Goal: Book appointment/travel/reservation

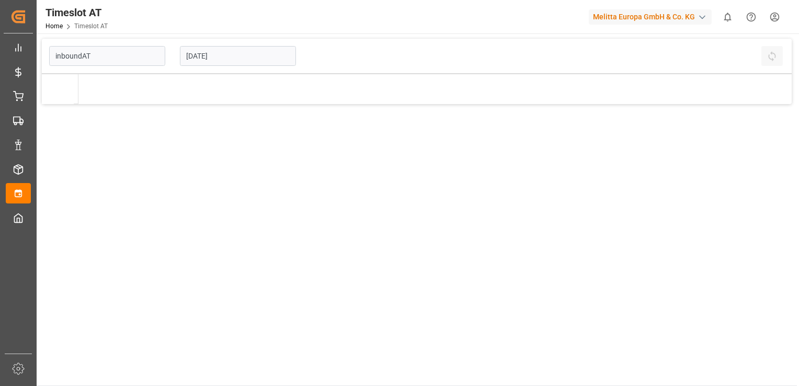
type input "Inbound AT"
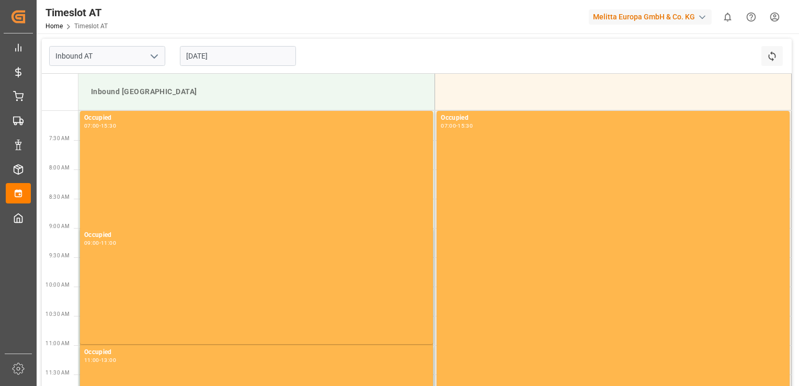
click at [222, 53] on input "[DATE]" at bounding box center [238, 56] width 116 height 20
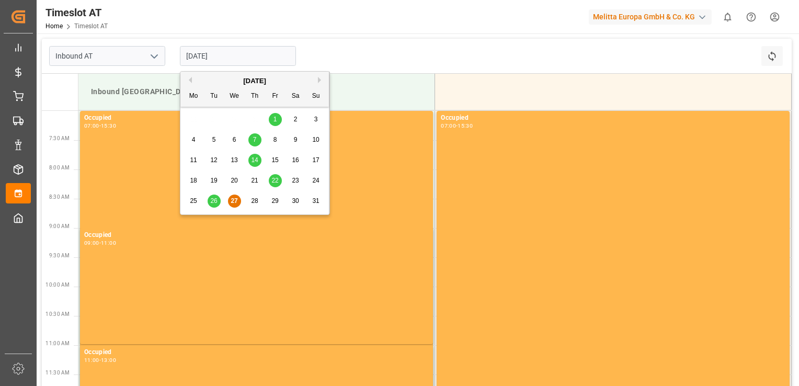
click at [215, 200] on span "26" at bounding box center [213, 200] width 7 height 7
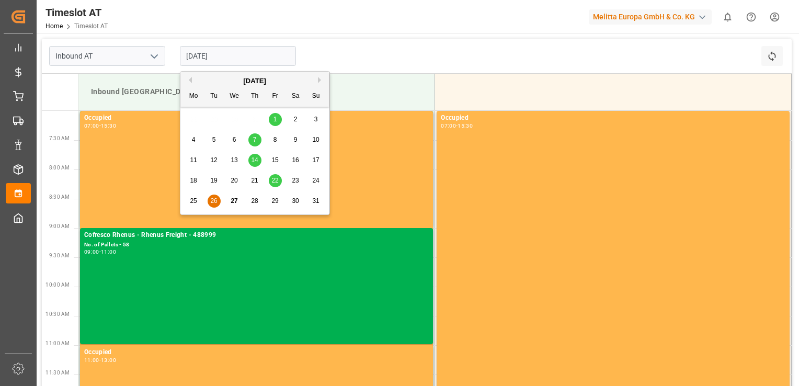
click at [222, 55] on input "[DATE]" at bounding box center [238, 56] width 116 height 20
click at [319, 82] on button "Next Month" at bounding box center [321, 80] width 6 height 6
click at [216, 119] on div "2" at bounding box center [214, 119] width 13 height 13
type input "[DATE]"
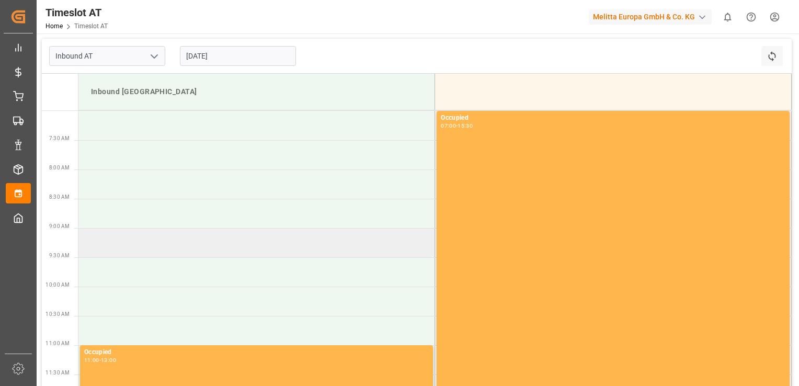
click at [170, 249] on td at bounding box center [256, 242] width 357 height 29
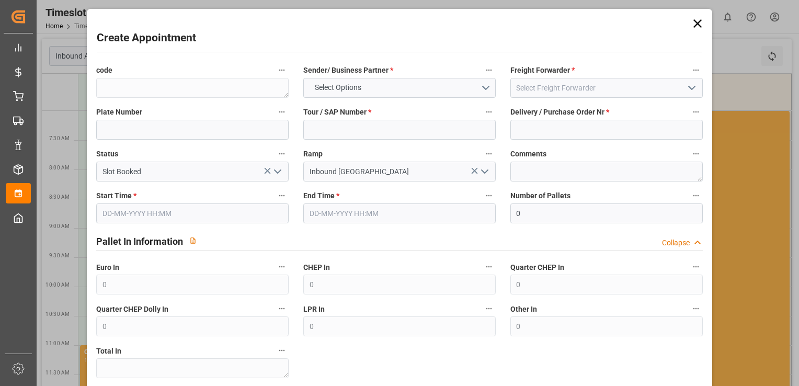
type input "[DATE] 09:00"
type input "[DATE] 11:00"
click at [209, 126] on input at bounding box center [192, 130] width 192 height 20
paste input "WGM1207H/GDA1156P"
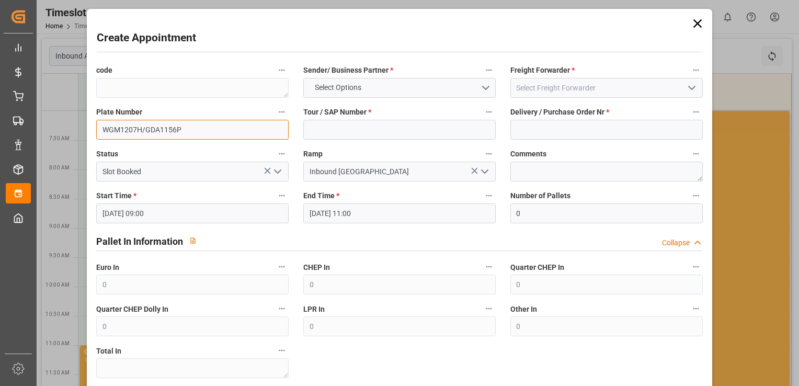
type input "WGM1207H/GDA1156P"
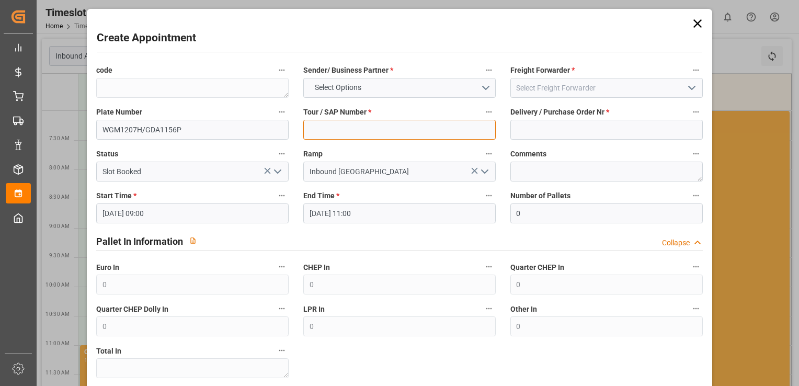
click at [404, 127] on input at bounding box center [399, 130] width 192 height 20
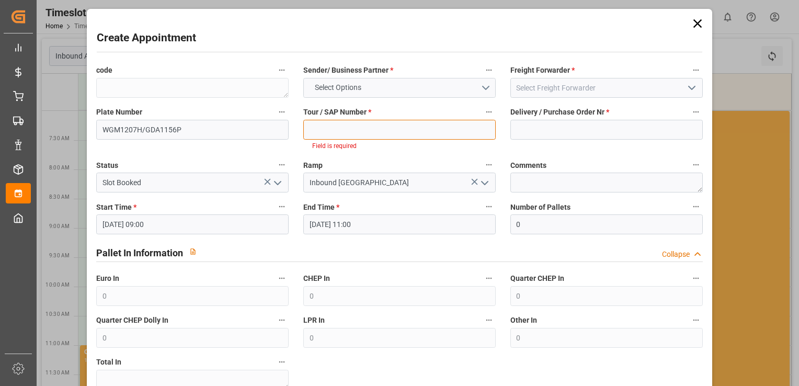
paste input "62042243"
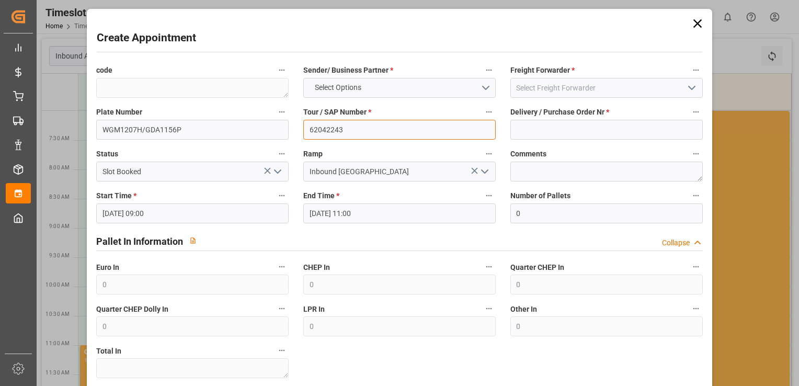
type input "62042243"
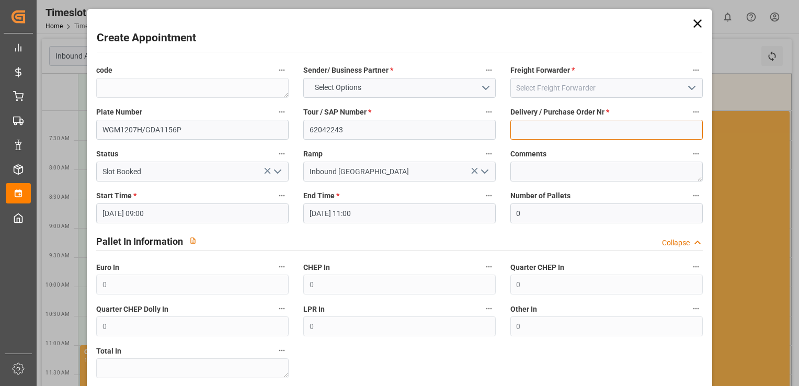
click at [542, 127] on input at bounding box center [606, 130] width 192 height 20
paste input "489157"
type input "489157"
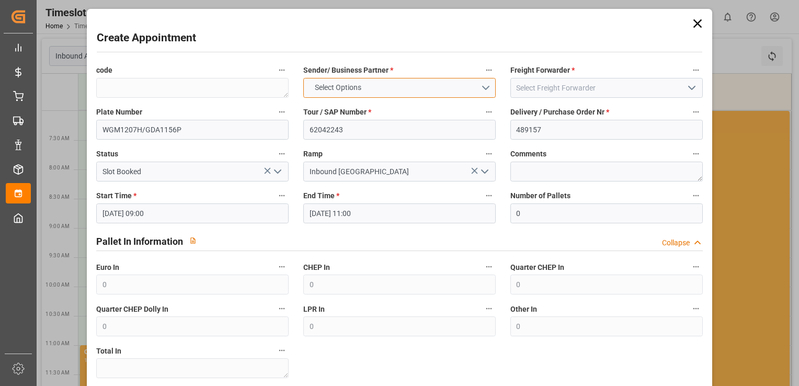
click at [484, 81] on button "Select Options" at bounding box center [399, 88] width 192 height 20
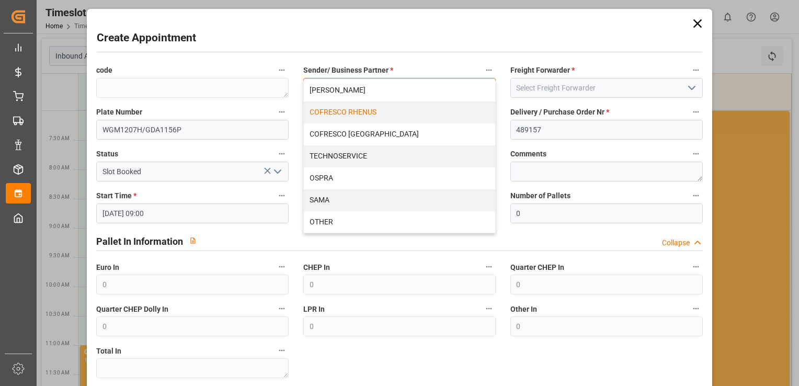
click at [412, 116] on div "COFRESCO RHENUS" at bounding box center [399, 112] width 191 height 22
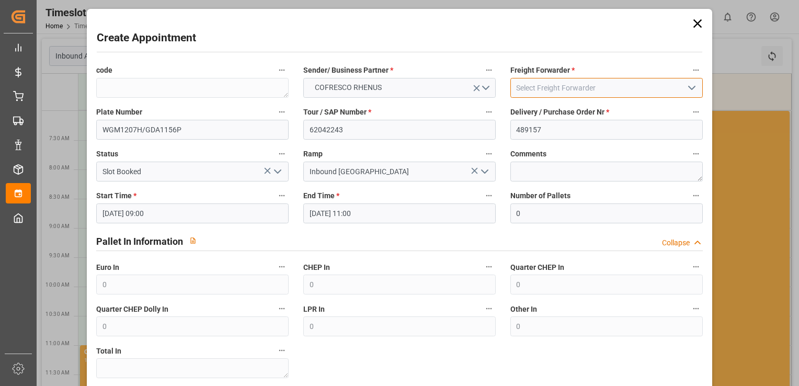
click at [630, 79] on input at bounding box center [606, 88] width 192 height 20
click at [694, 91] on icon "open menu" at bounding box center [692, 88] width 13 height 13
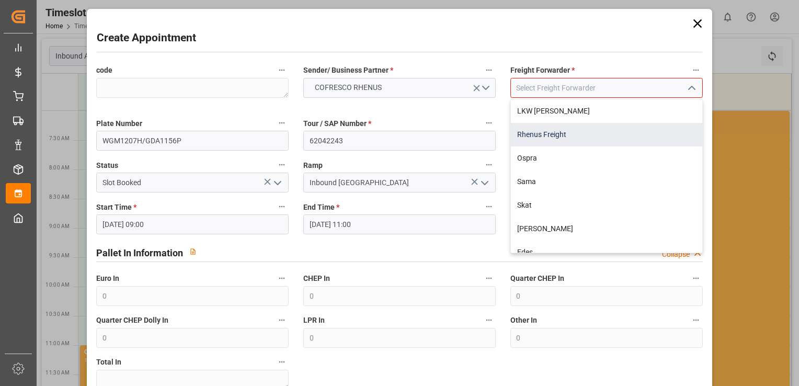
click at [580, 135] on div "Rhenus Freight" at bounding box center [606, 135] width 191 height 24
type input "Rhenus Freight"
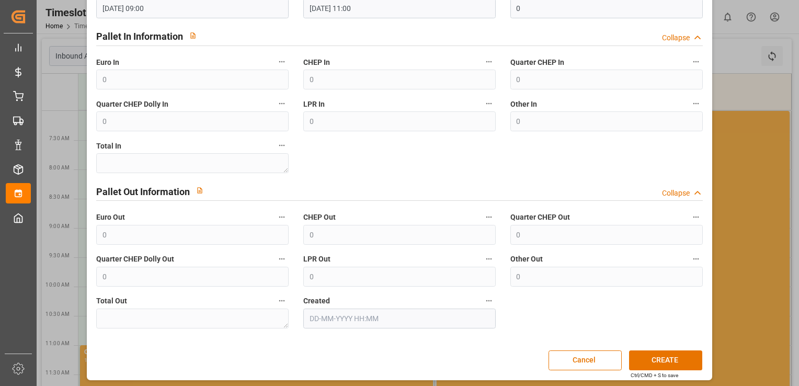
scroll to position [207, 0]
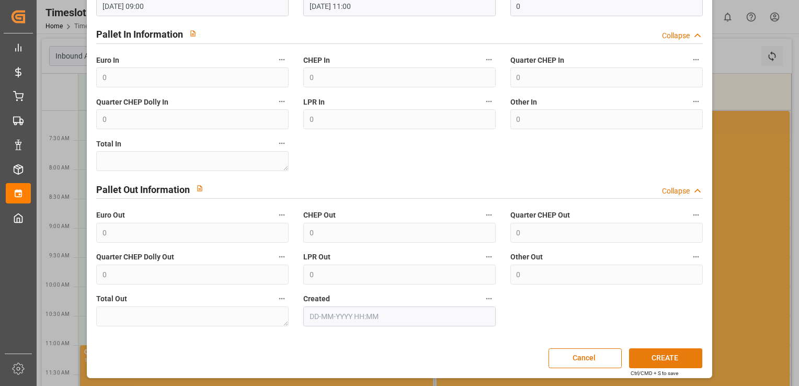
click at [662, 366] on button "CREATE" at bounding box center [665, 358] width 73 height 20
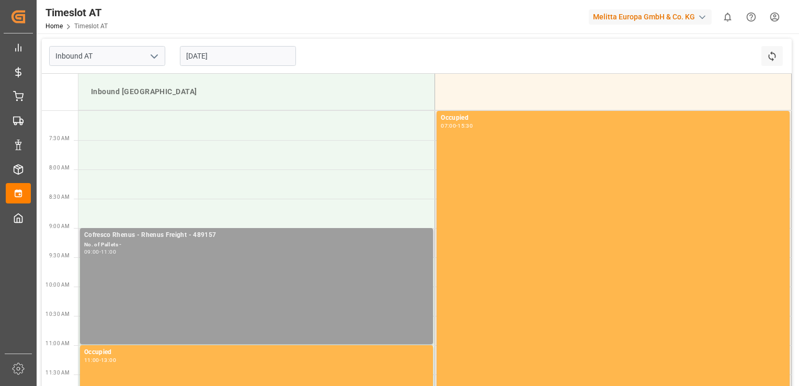
drag, startPoint x: 203, startPoint y: 251, endPoint x: 189, endPoint y: 271, distance: 24.5
click at [189, 271] on div "Cofresco Rhenus - Rhenus Freight - 489157 No. of Pallets - 09:00 - 11:00" at bounding box center [256, 286] width 345 height 112
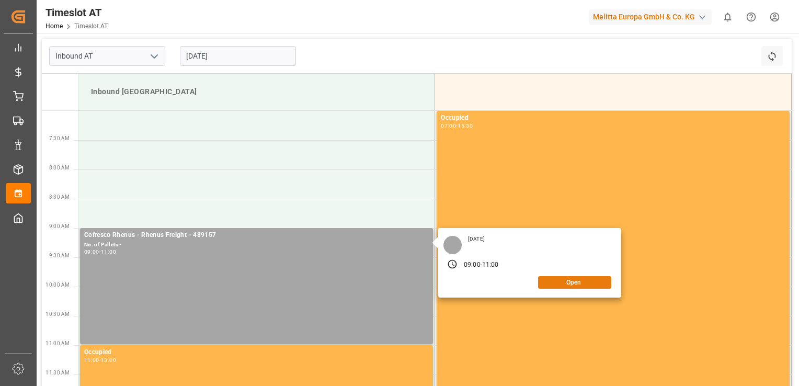
click at [561, 286] on button "Open" at bounding box center [574, 282] width 73 height 13
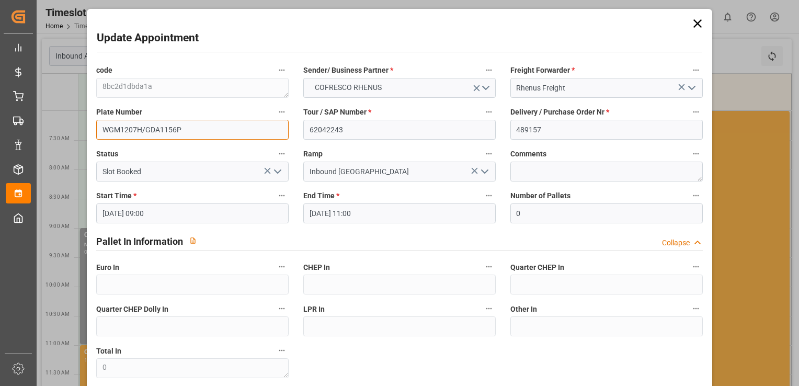
click at [47, 130] on div "Update Appointment code 8bc2d1dbda1a Sender/ Business Partner * COFRESCO RHENUS…" at bounding box center [399, 193] width 799 height 386
paste input "KK59733/NO560CJ"
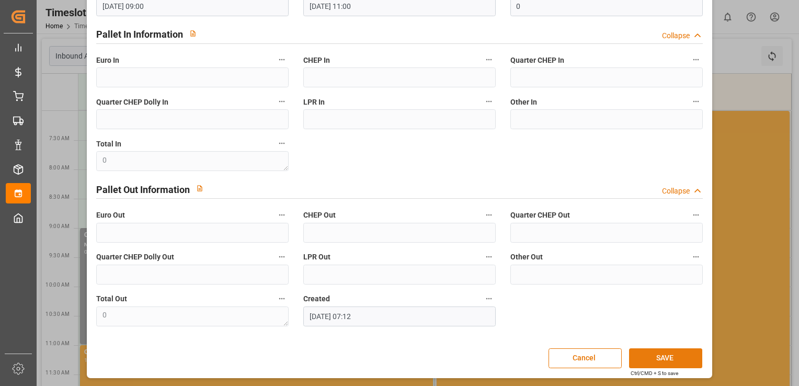
type input "KK59733/NO560CJ"
click at [656, 361] on button "SAVE" at bounding box center [665, 358] width 73 height 20
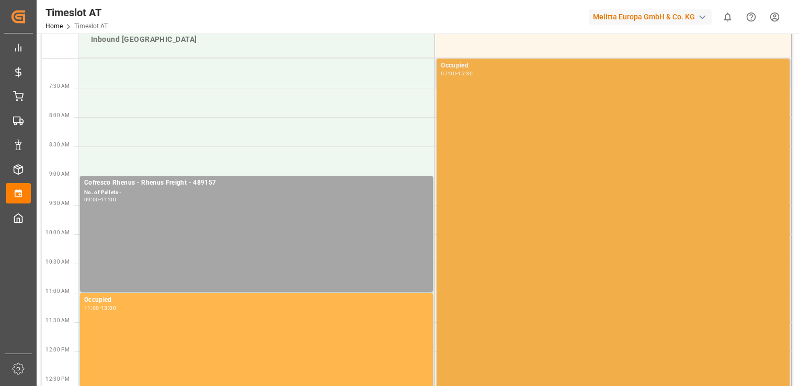
scroll to position [0, 0]
